Goal: Book appointment/travel/reservation

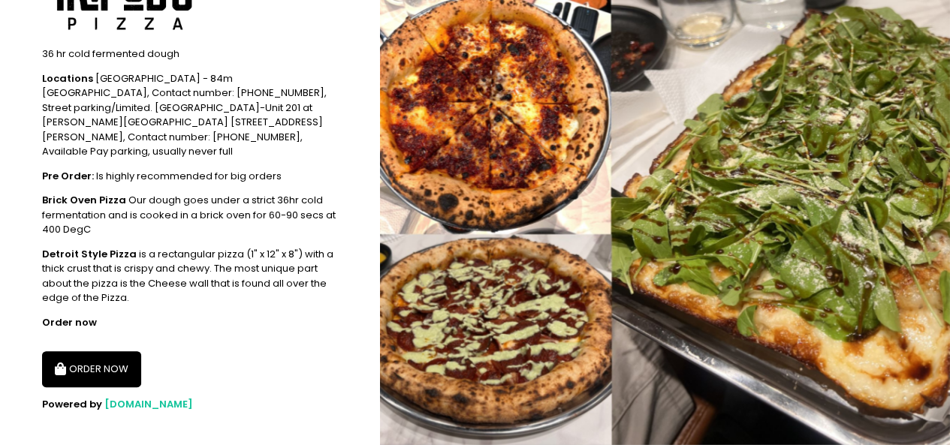
scroll to position [216, 0]
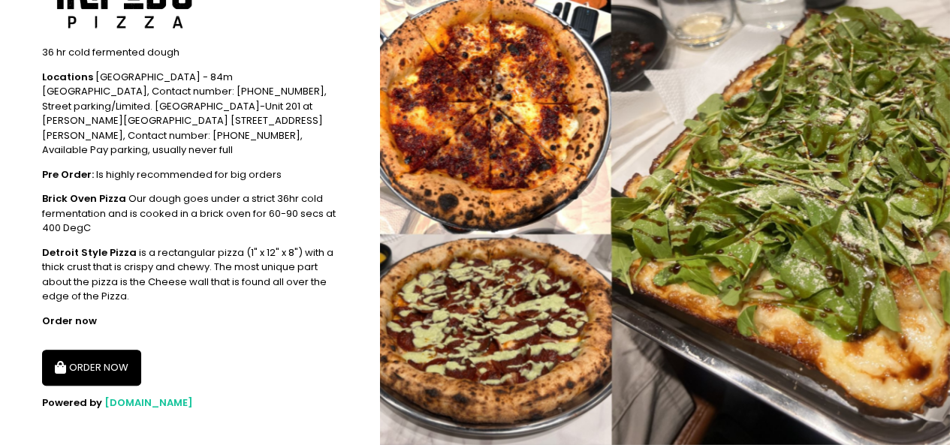
click at [99, 350] on button "ORDER NOW" at bounding box center [91, 368] width 99 height 36
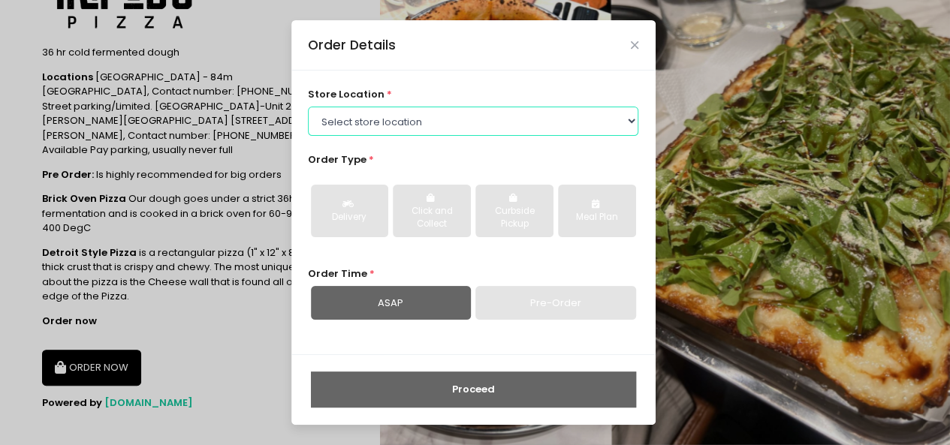
click at [394, 121] on select "Select store location Tripod's Pizza - Matimtiman Tripod's Pizza - [PERSON_NAME…" at bounding box center [473, 121] width 330 height 29
select select "61446231c0144a0f30d77cd5"
click at [308, 107] on select "Select store location Tripod's Pizza - Matimtiman Tripod's Pizza - [PERSON_NAME…" at bounding box center [473, 121] width 330 height 29
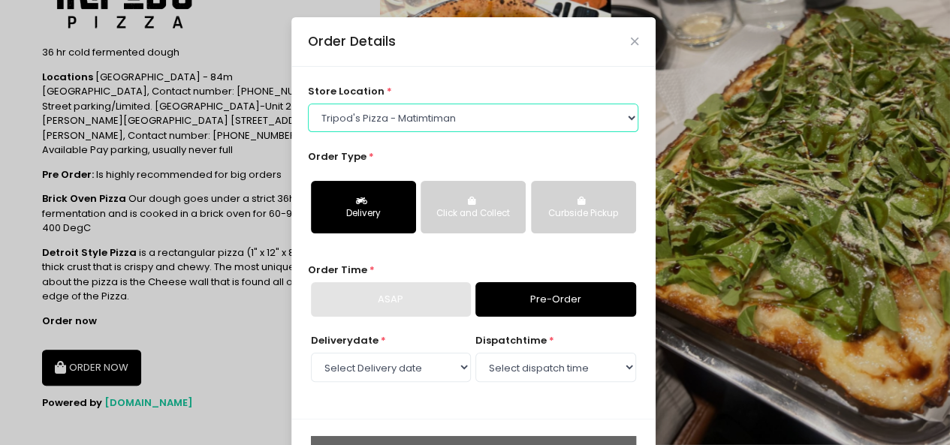
scroll to position [60, 0]
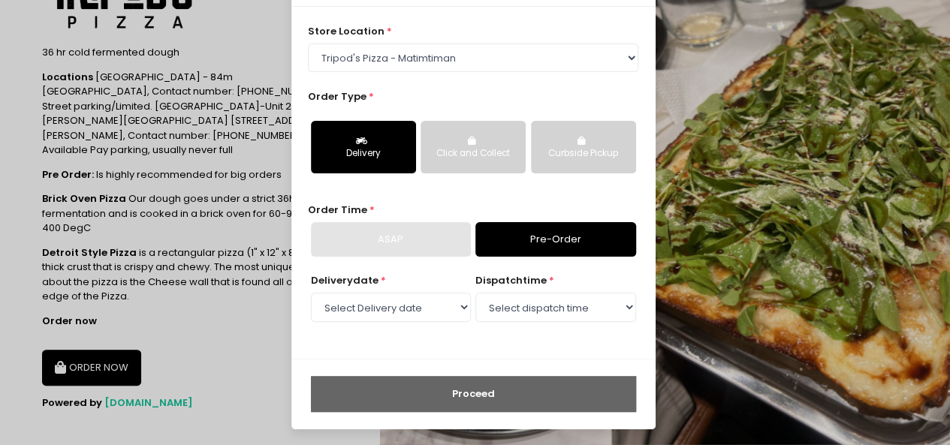
click at [535, 237] on link "Pre-Order" at bounding box center [555, 239] width 160 height 35
click at [450, 319] on select "Select Delivery date [DATE] [DATE] [DATE] [DATE] [DATE] [DATE] [DATE] [DATE] [D…" at bounding box center [391, 307] width 160 height 29
select select "[DATE]"
click at [311, 293] on select "Select Delivery date [DATE] [DATE] [DATE] [DATE] [DATE] [DATE] [DATE] [DATE] [D…" at bounding box center [391, 307] width 160 height 29
click at [554, 309] on select "Select dispatch time 11:00 AM - 11:30 AM 11:30 AM - 12:00 PM 12:00 PM - 12:30 P…" at bounding box center [555, 307] width 160 height 29
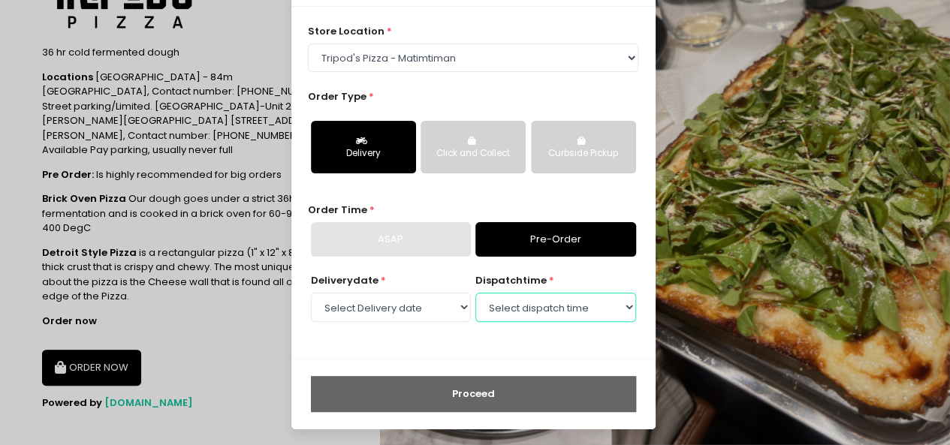
select select "15:30"
click at [475, 293] on select "Select dispatch time 11:00 AM - 11:30 AM 11:30 AM - 12:00 PM 12:00 PM - 12:30 P…" at bounding box center [555, 307] width 160 height 29
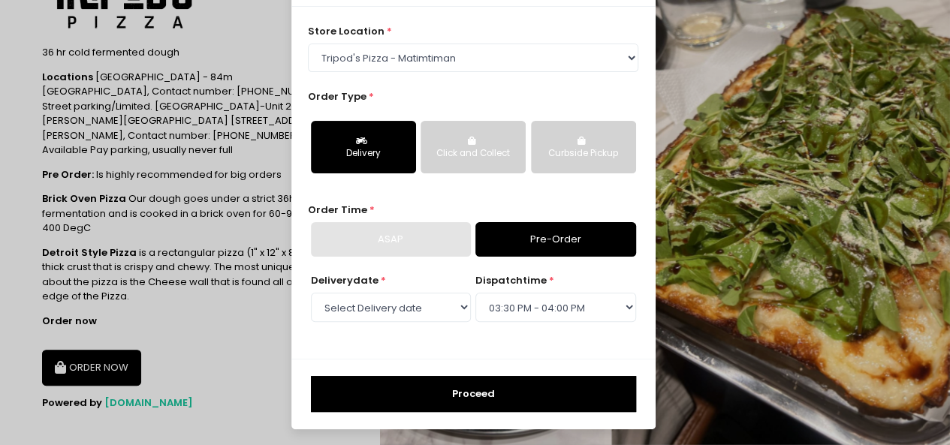
click at [544, 395] on button "Proceed" at bounding box center [473, 394] width 325 height 36
